Goal: Check status: Check status

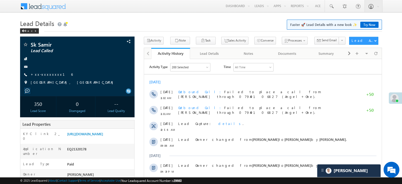
scroll to position [3308, 0]
